Goal: Information Seeking & Learning: Check status

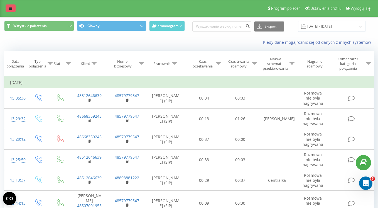
click at [11, 9] on icon at bounding box center [10, 8] width 3 height 4
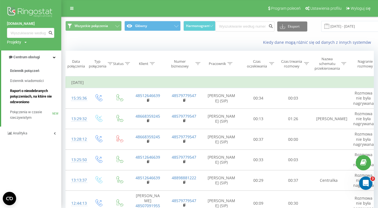
click at [34, 96] on span "Raport o nieodebranych połączeniach, na które nie odzwoniono" at bounding box center [34, 96] width 48 height 17
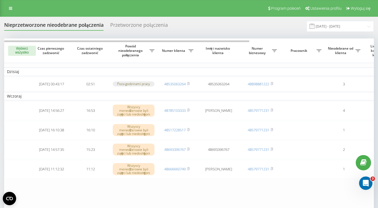
click at [269, 63] on table "[DATE] [DATE] 00:43:17 02:51 Poza godzinami pracy 48535063264 48535063264 48898…" at bounding box center [282, 128] width 557 height 180
